Goal: Task Accomplishment & Management: Manage account settings

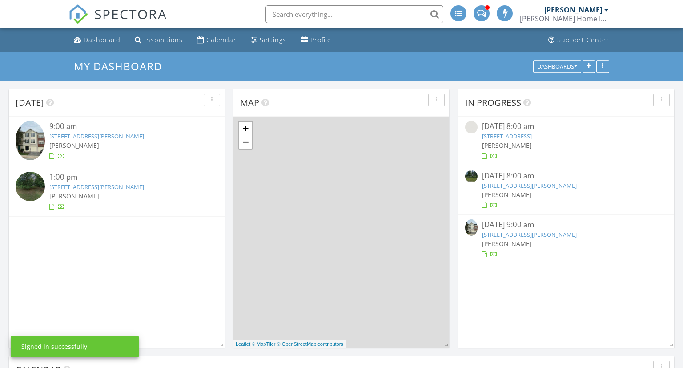
scroll to position [720, 683]
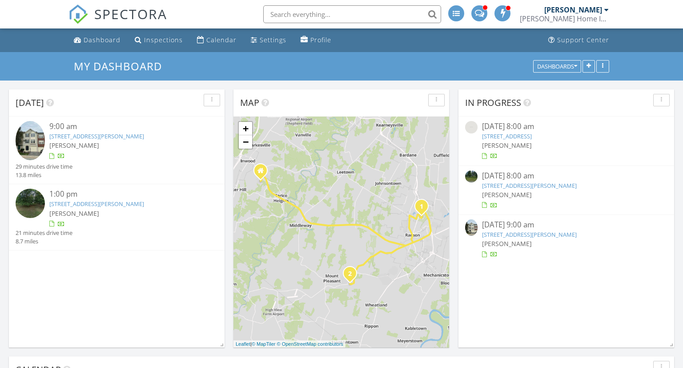
click at [105, 137] on link "1233 Mare St, Ranson, WV 25438" at bounding box center [96, 136] width 95 height 8
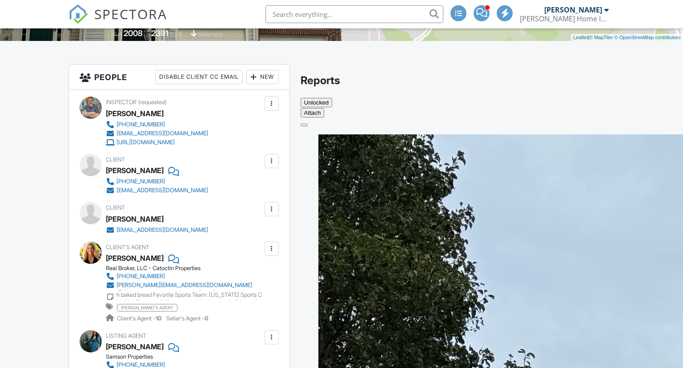
scroll to position [235, 0]
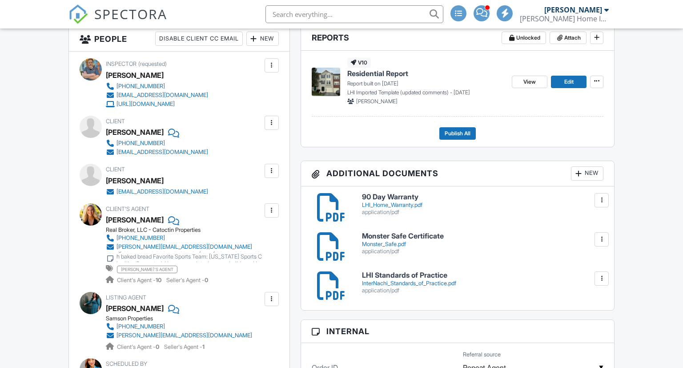
scroll to position [235, 0]
click at [465, 133] on span "Publish All" at bounding box center [458, 133] width 26 height 9
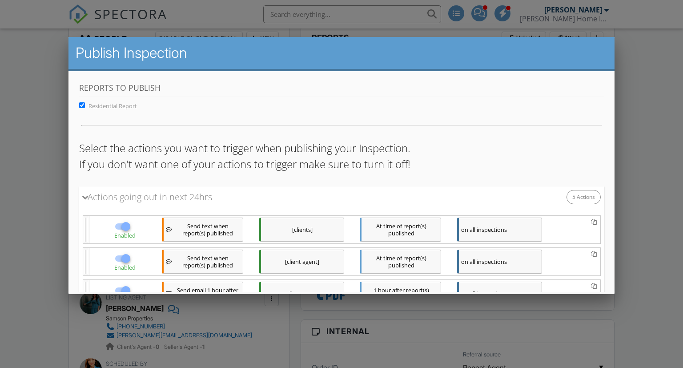
scroll to position [137, 0]
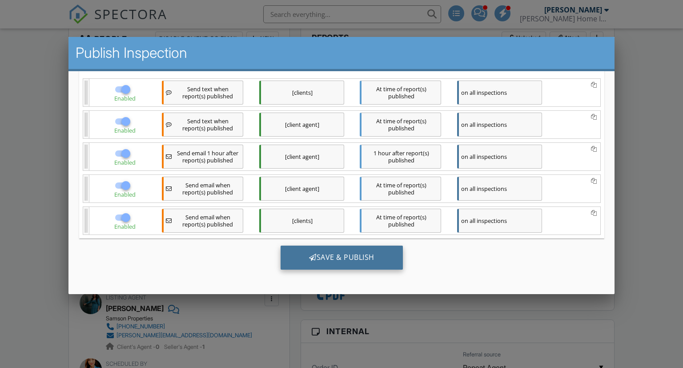
click at [342, 256] on div "Save & Publish" at bounding box center [341, 257] width 122 height 24
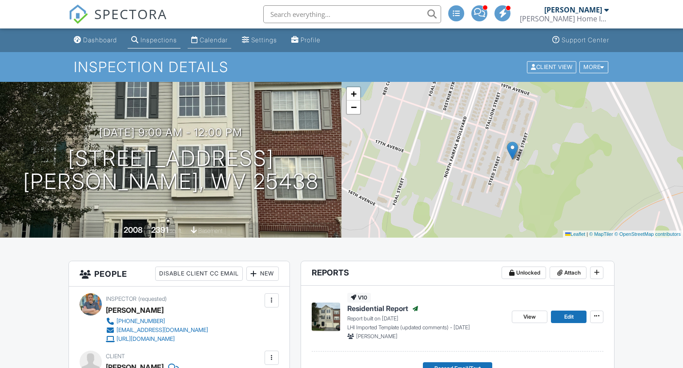
click at [221, 40] on div "Calendar" at bounding box center [214, 40] width 28 height 8
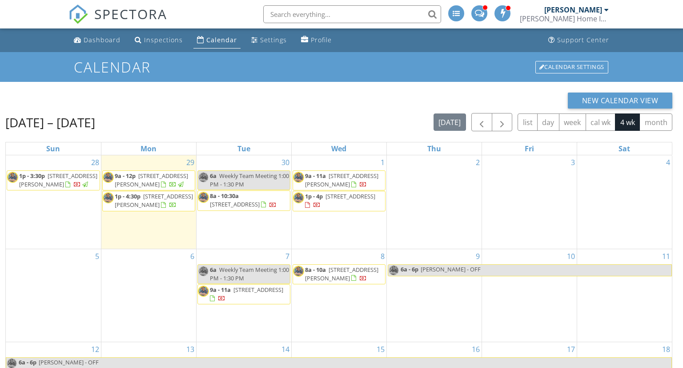
click at [326, 200] on span "[STREET_ADDRESS]" at bounding box center [351, 196] width 50 height 8
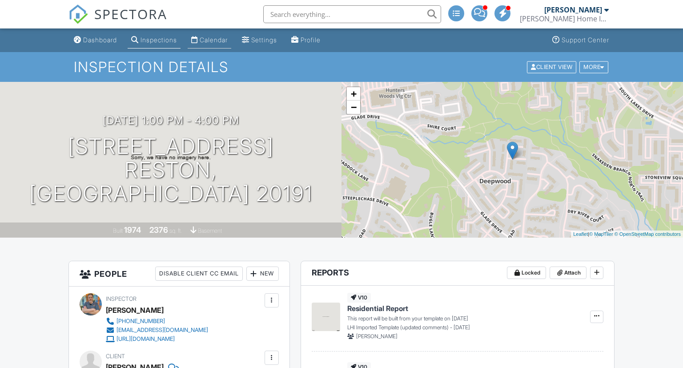
click at [215, 37] on div "Calendar" at bounding box center [214, 40] width 28 height 8
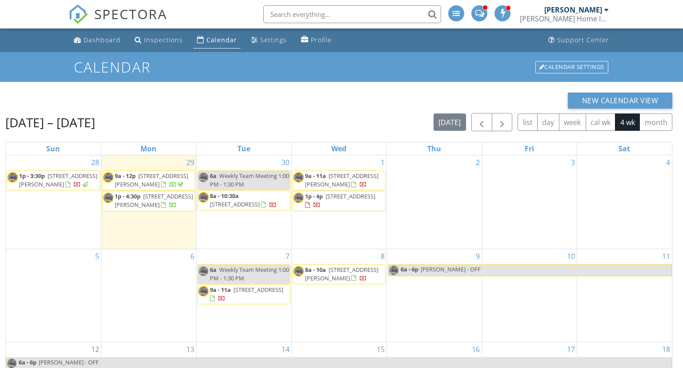
click at [149, 200] on span "1p - 4:30p 31 Locust Hill Dr, Charles Town 25414" at bounding box center [149, 200] width 92 height 17
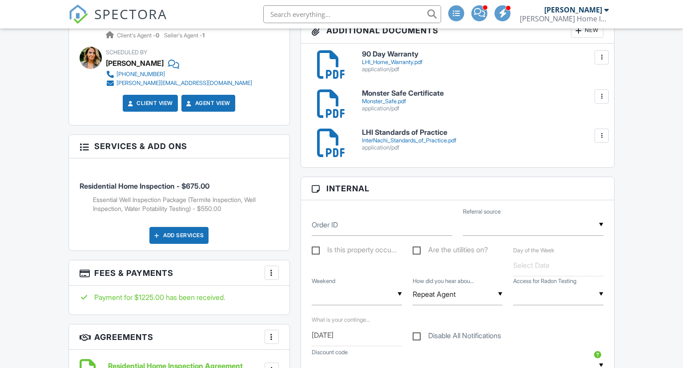
scroll to position [516, 0]
